Goal: Book appointment/travel/reservation

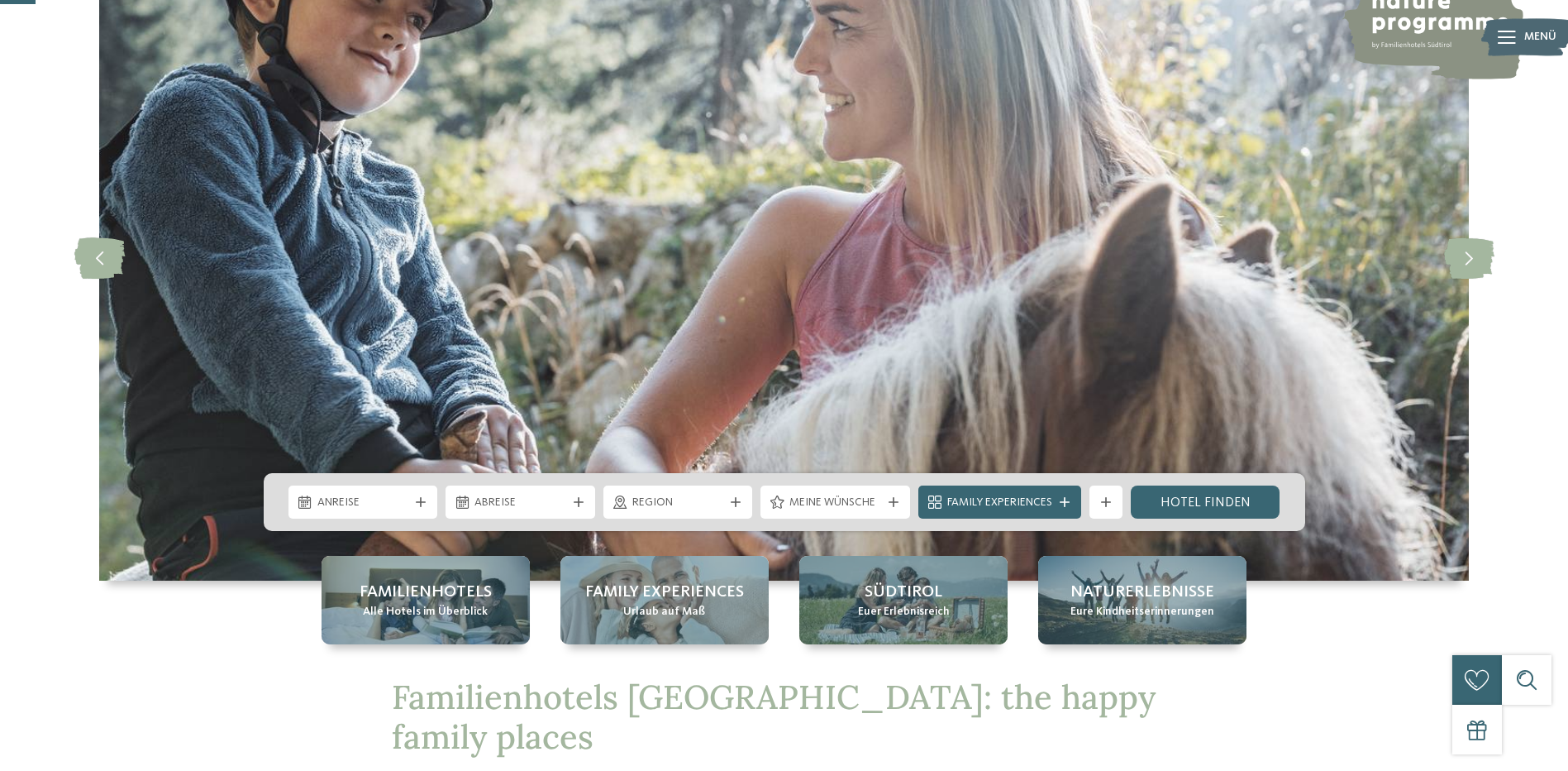
scroll to position [165, 0]
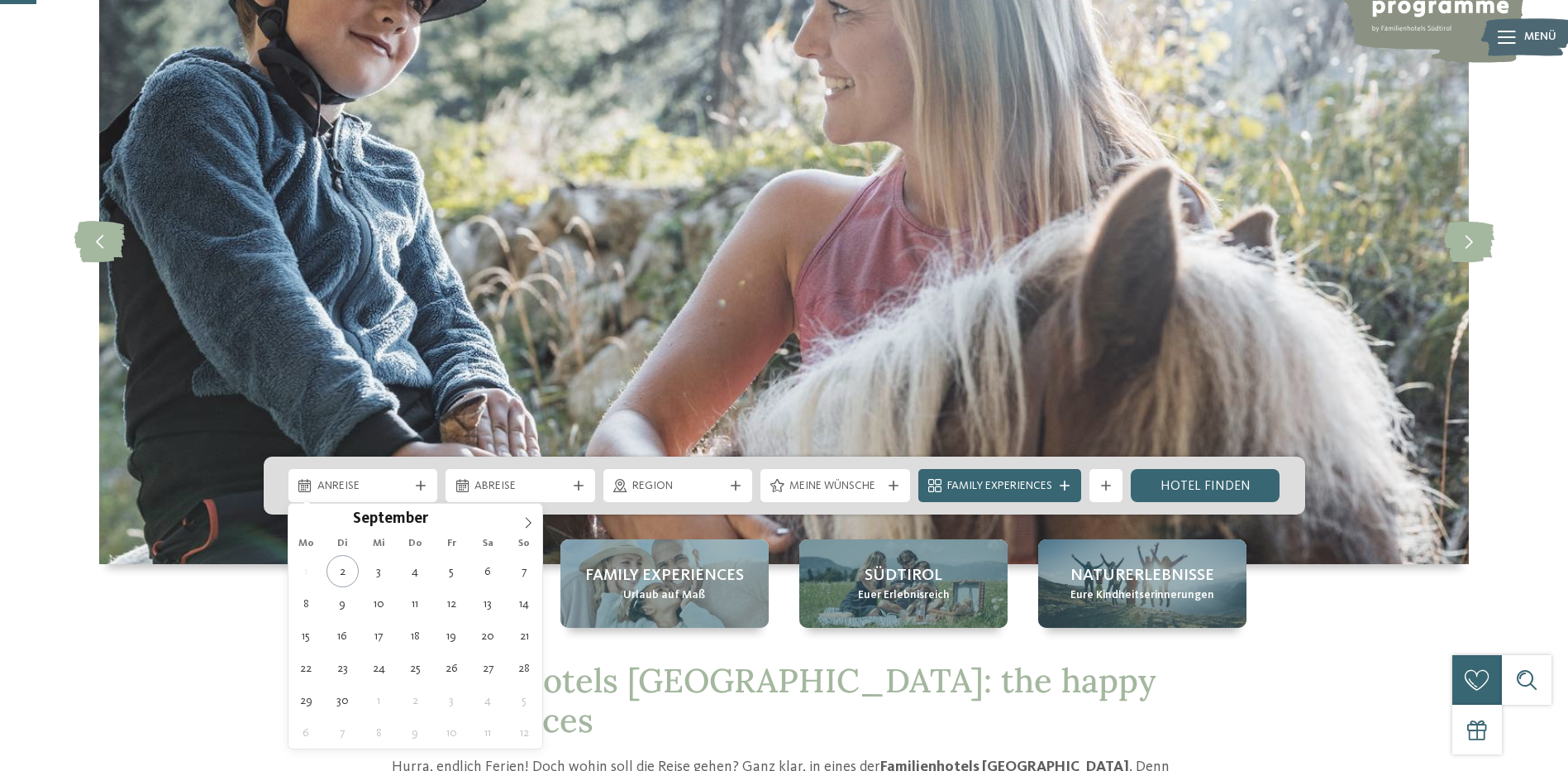
click at [388, 493] on span "Anreise" at bounding box center [363, 486] width 92 height 16
click at [532, 526] on icon at bounding box center [528, 522] width 12 height 12
type div "[DATE]"
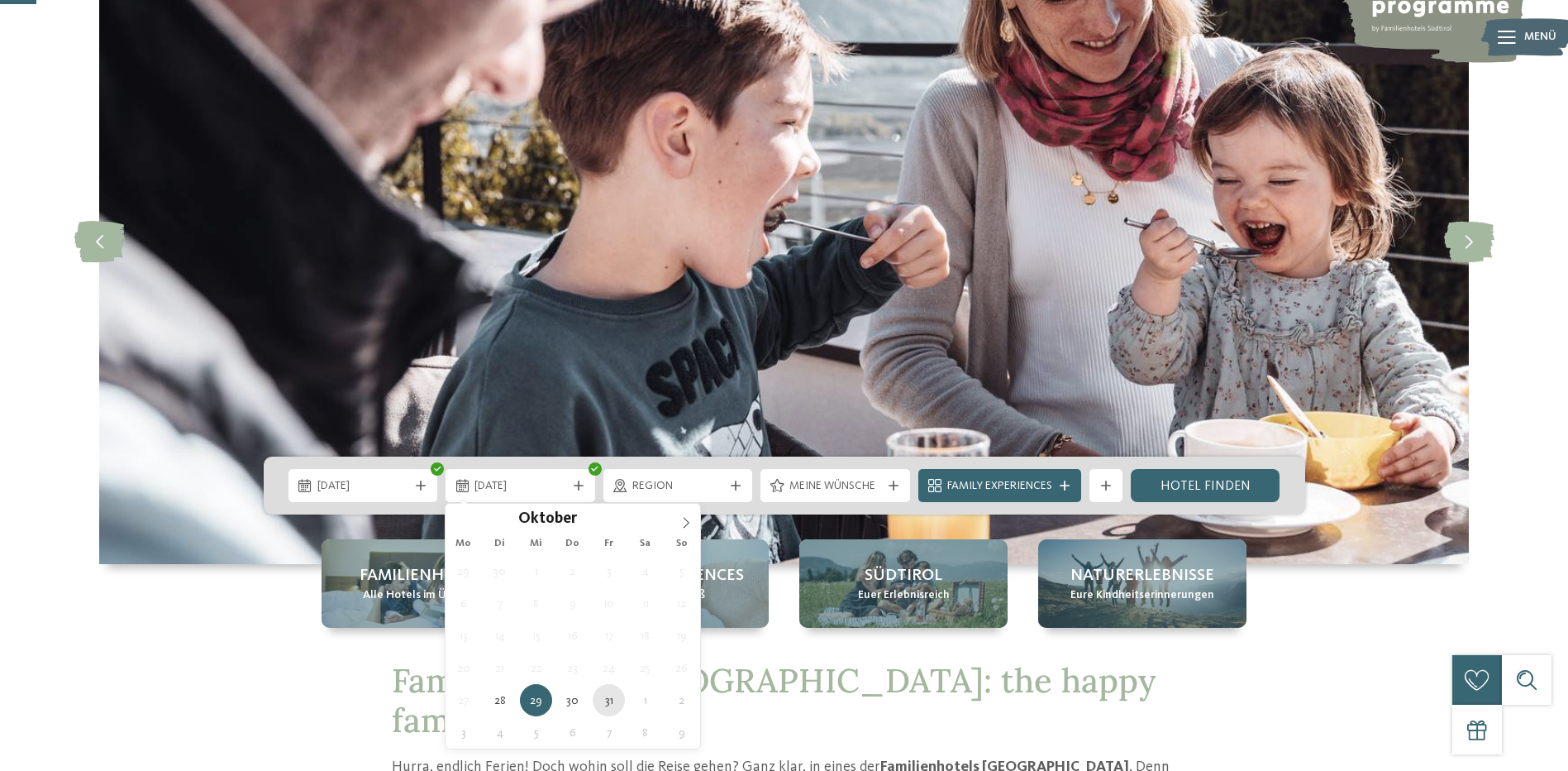
type div "[DATE]"
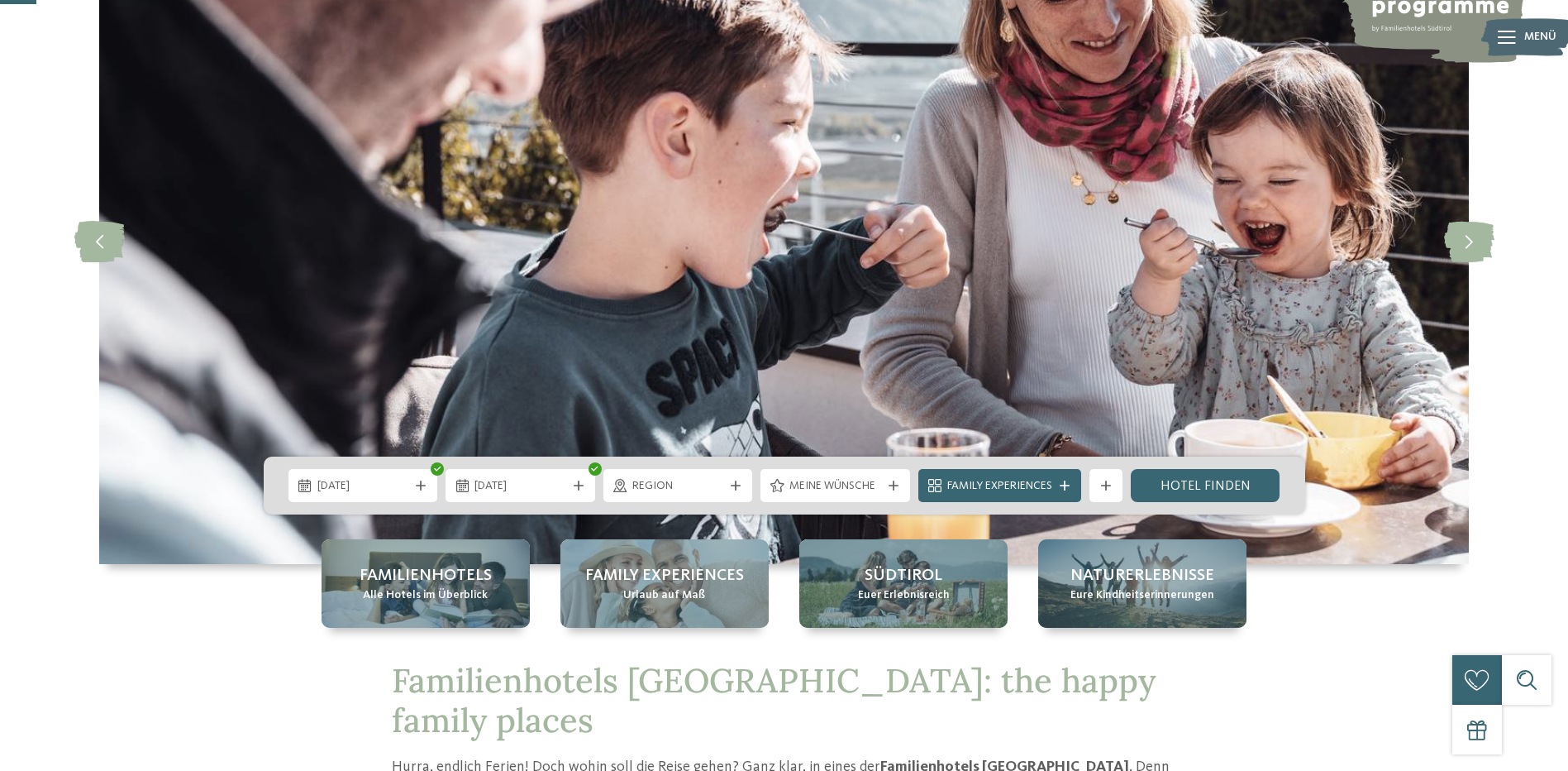
drag, startPoint x: 613, startPoint y: 703, endPoint x: 611, endPoint y: 715, distance: 12.2
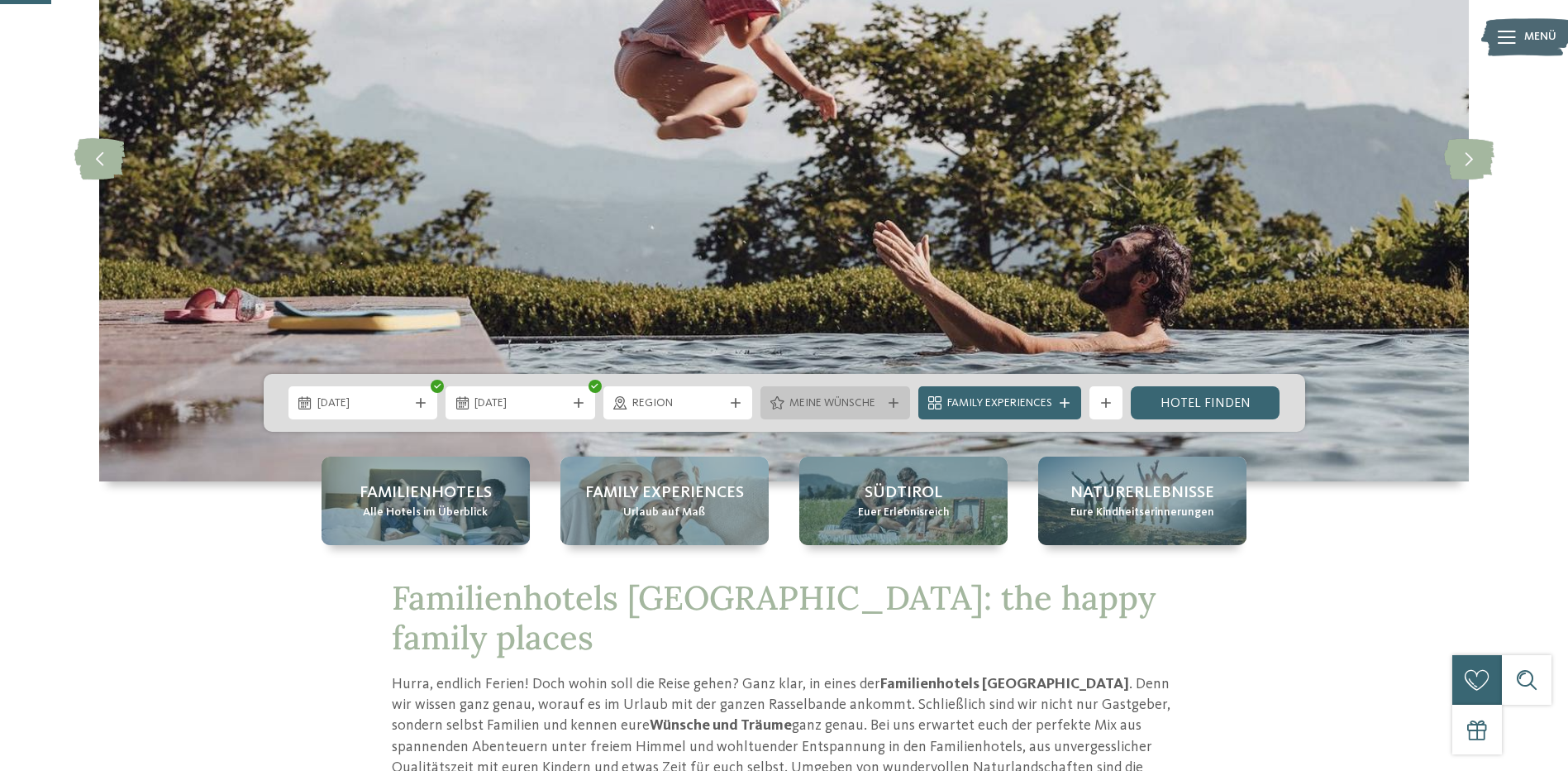
click at [833, 405] on span "Meine Wünsche" at bounding box center [835, 404] width 92 height 16
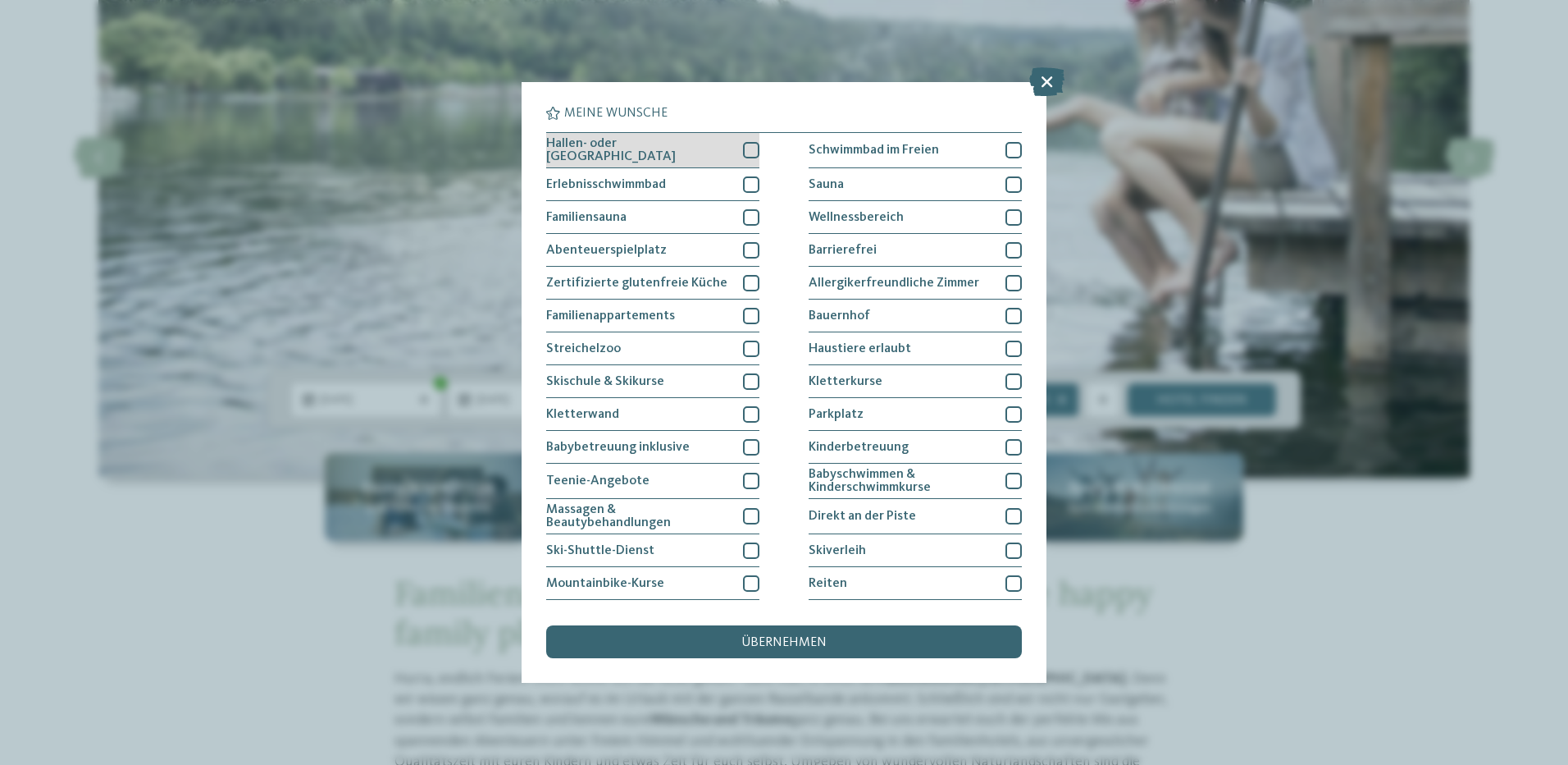
click at [746, 149] on div at bounding box center [751, 150] width 16 height 16
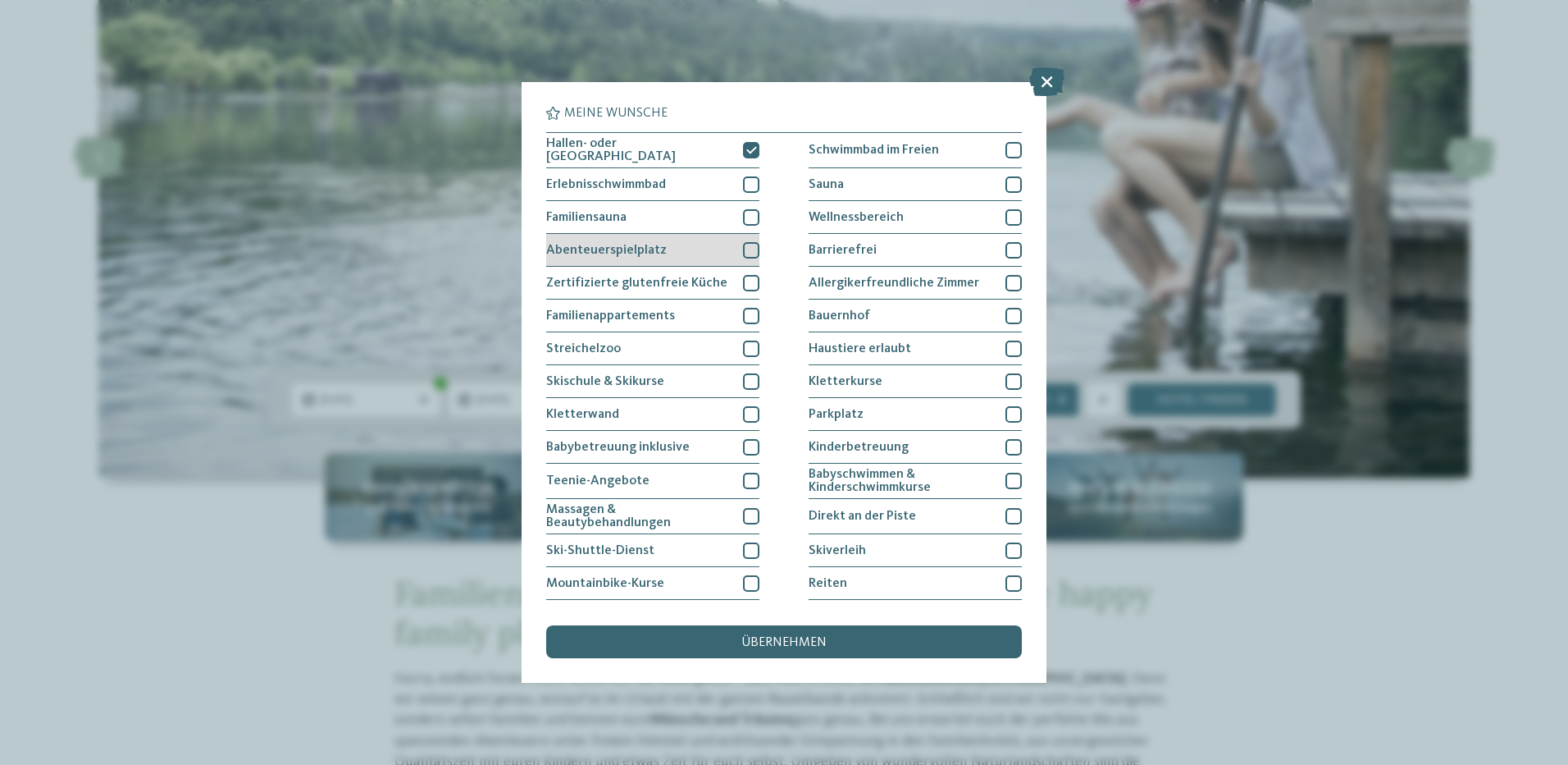
click at [750, 246] on div at bounding box center [751, 250] width 16 height 16
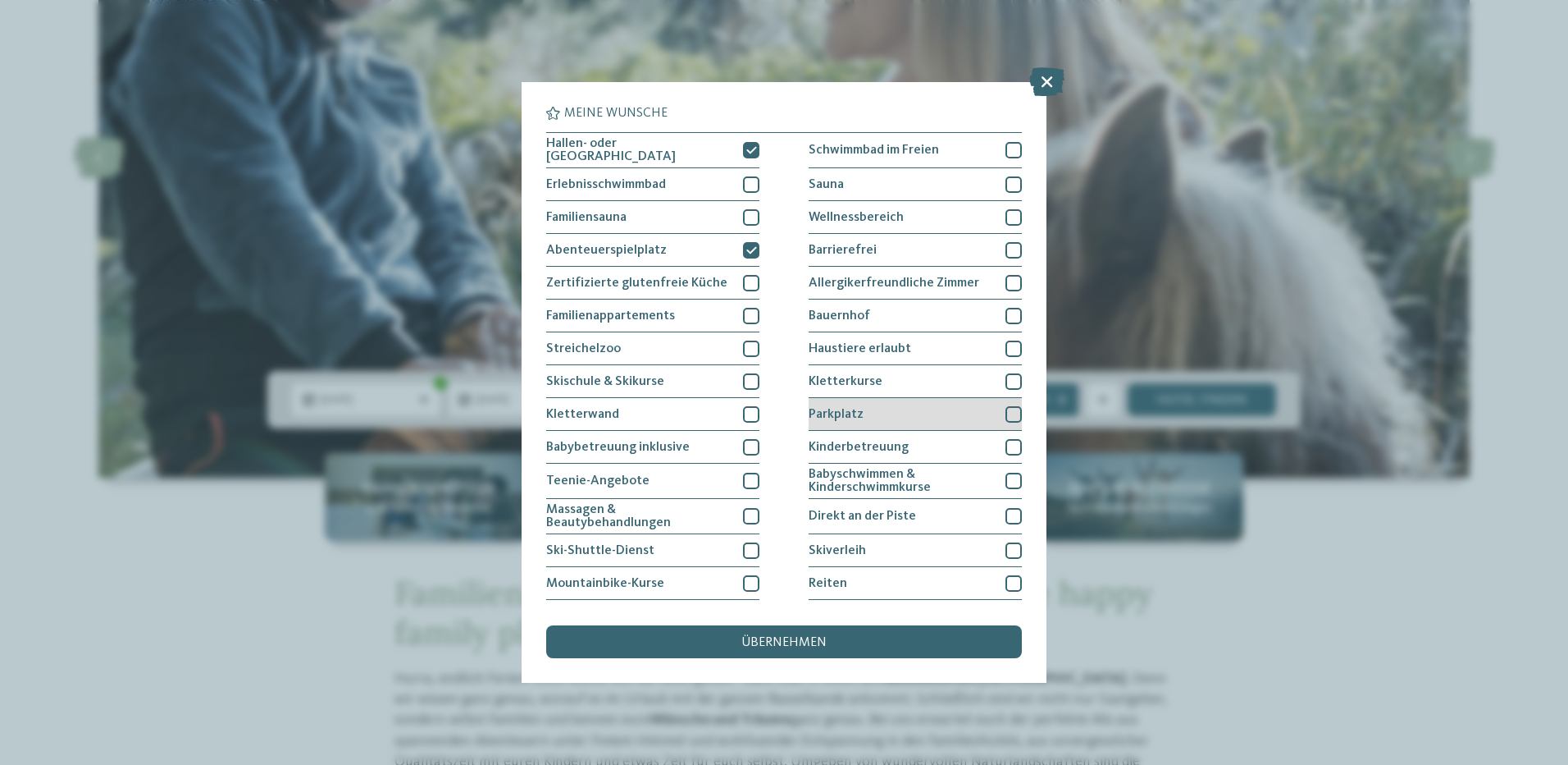
click at [1005, 417] on div at bounding box center [1013, 414] width 16 height 16
click at [843, 633] on div "übernehmen" at bounding box center [784, 641] width 476 height 32
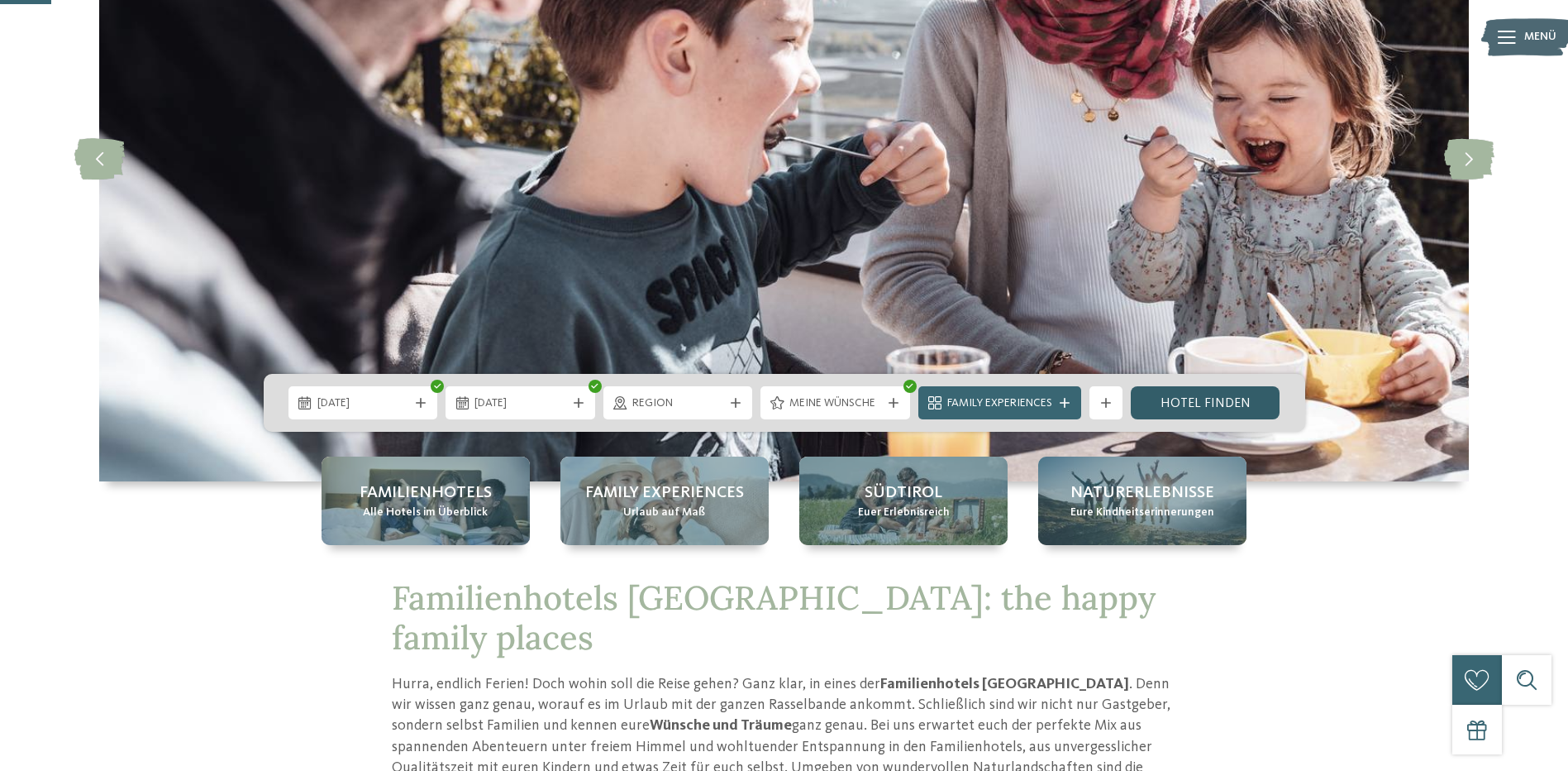
click at [1175, 403] on link "Hotel finden" at bounding box center [1205, 403] width 150 height 33
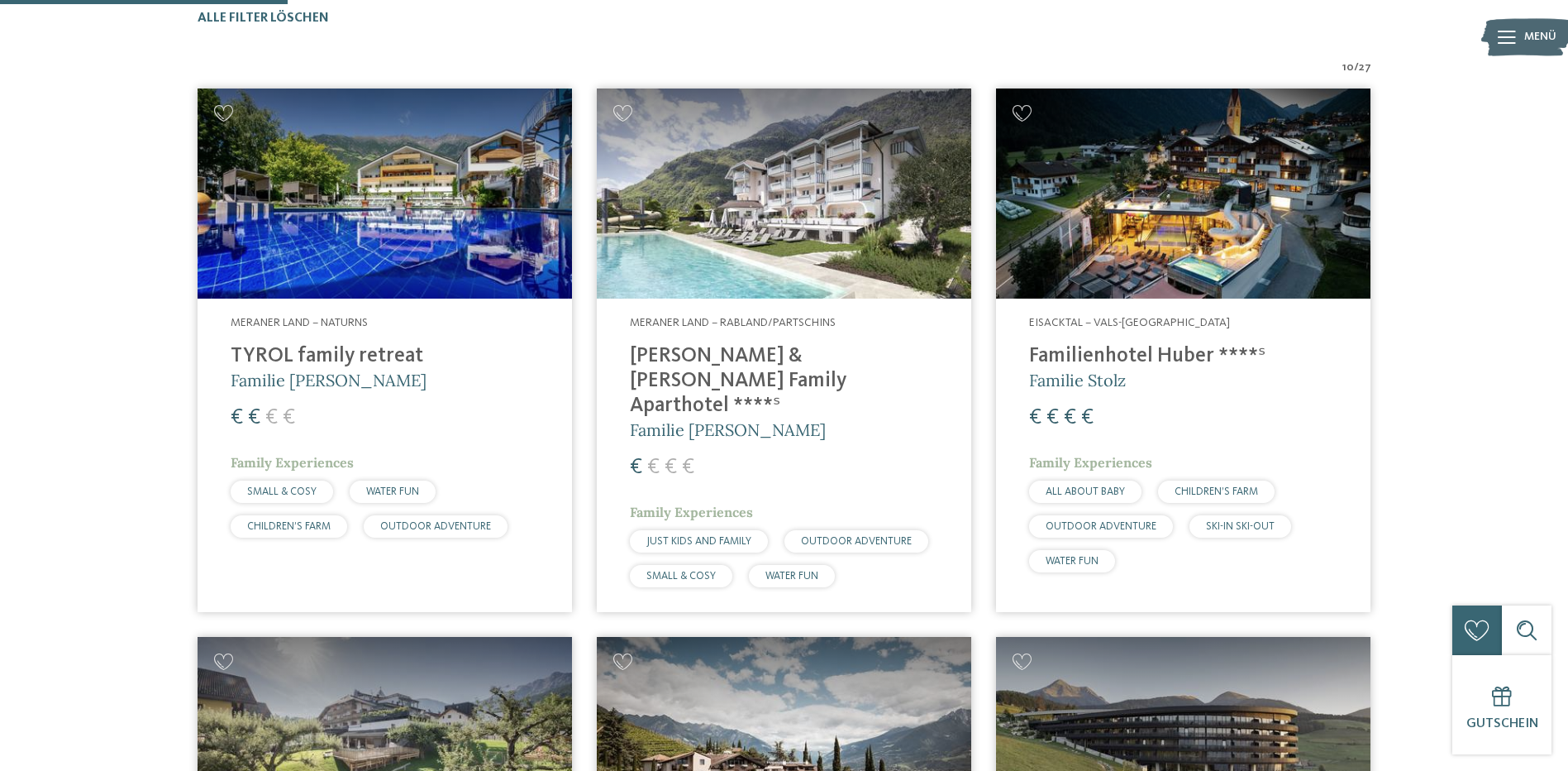
scroll to position [543, 0]
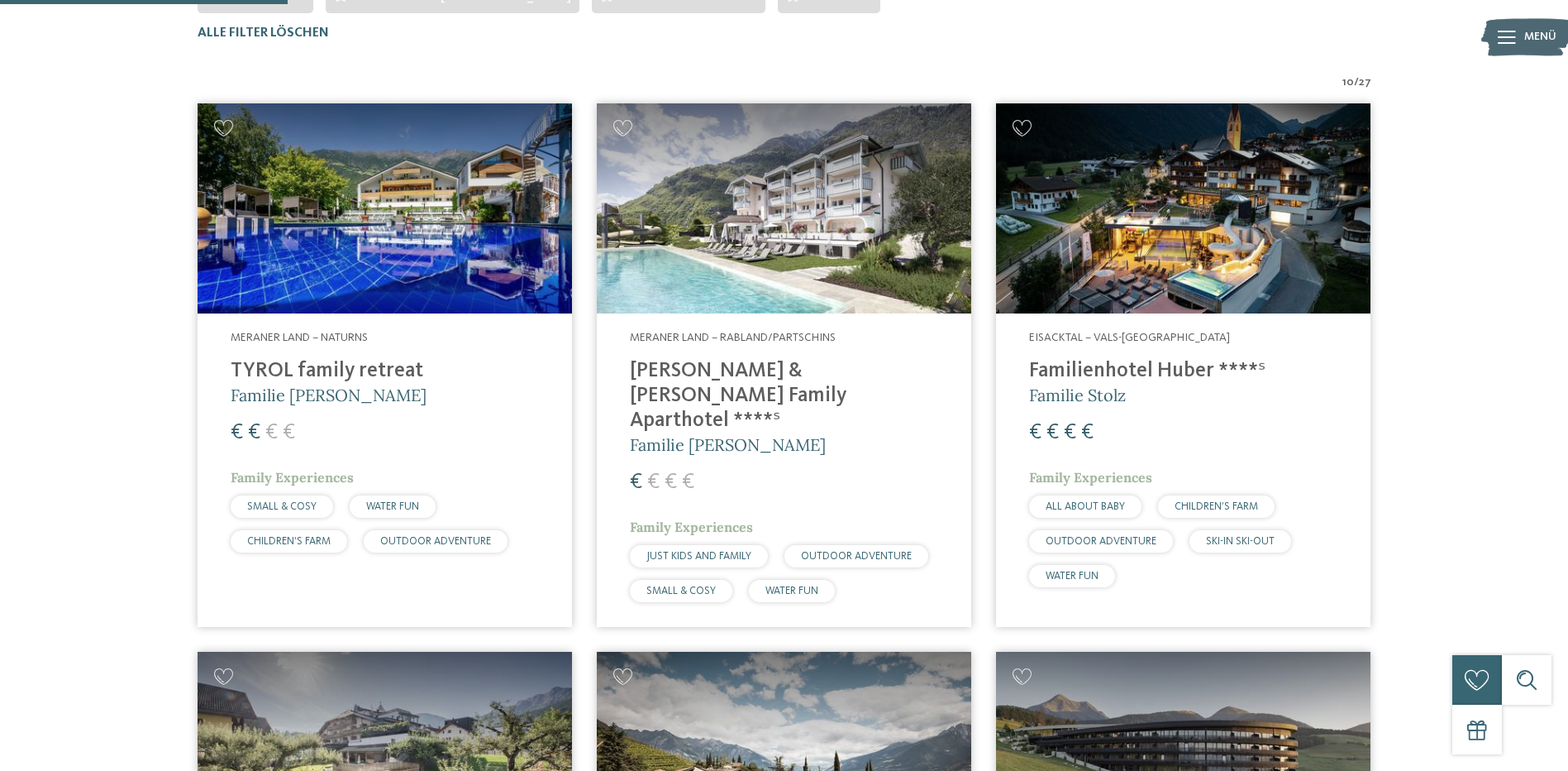
click at [321, 372] on h4 "TYROL family retreat" at bounding box center [385, 371] width 308 height 25
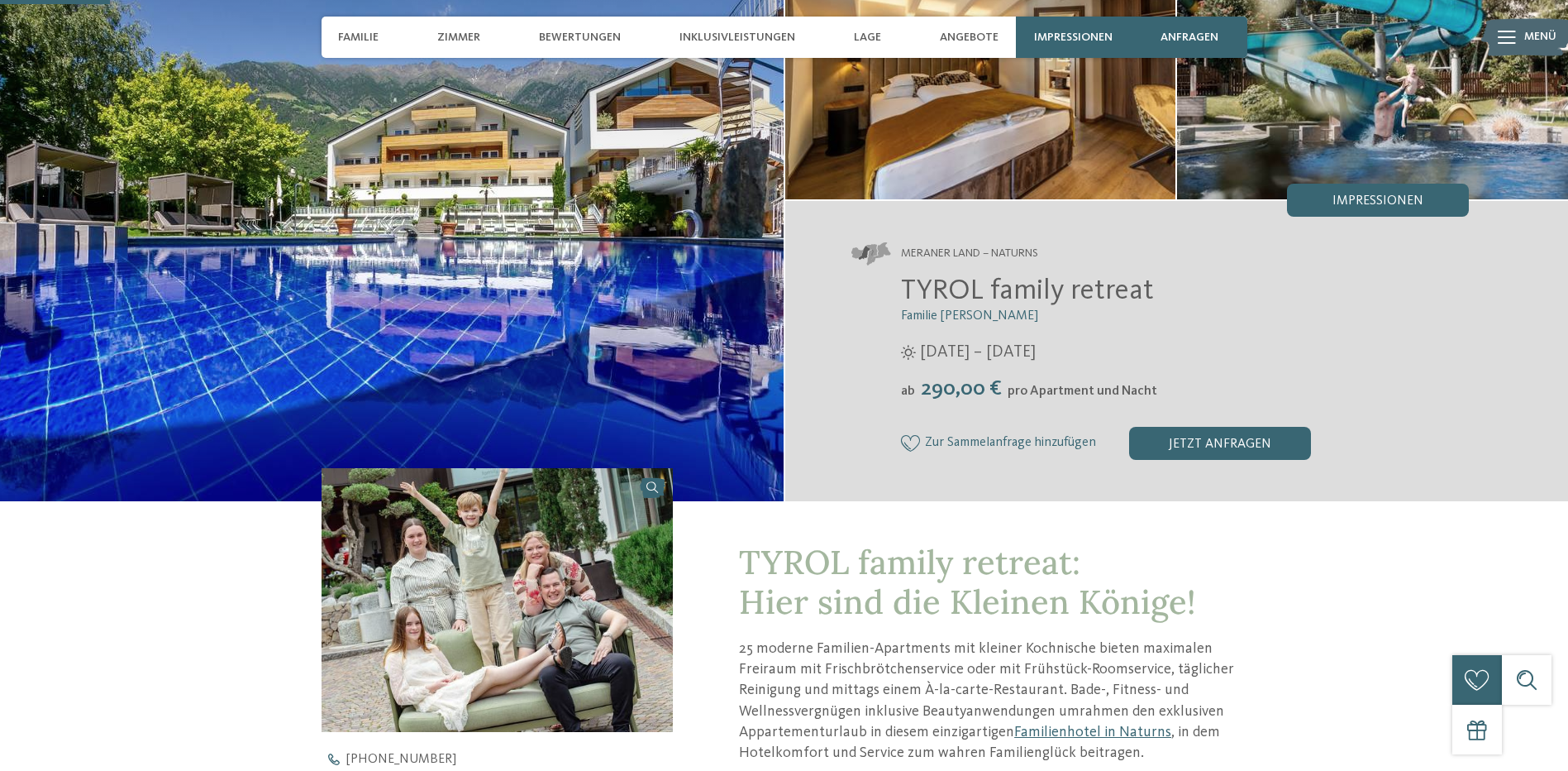
scroll to position [165, 0]
